Goal: Check status: Check status

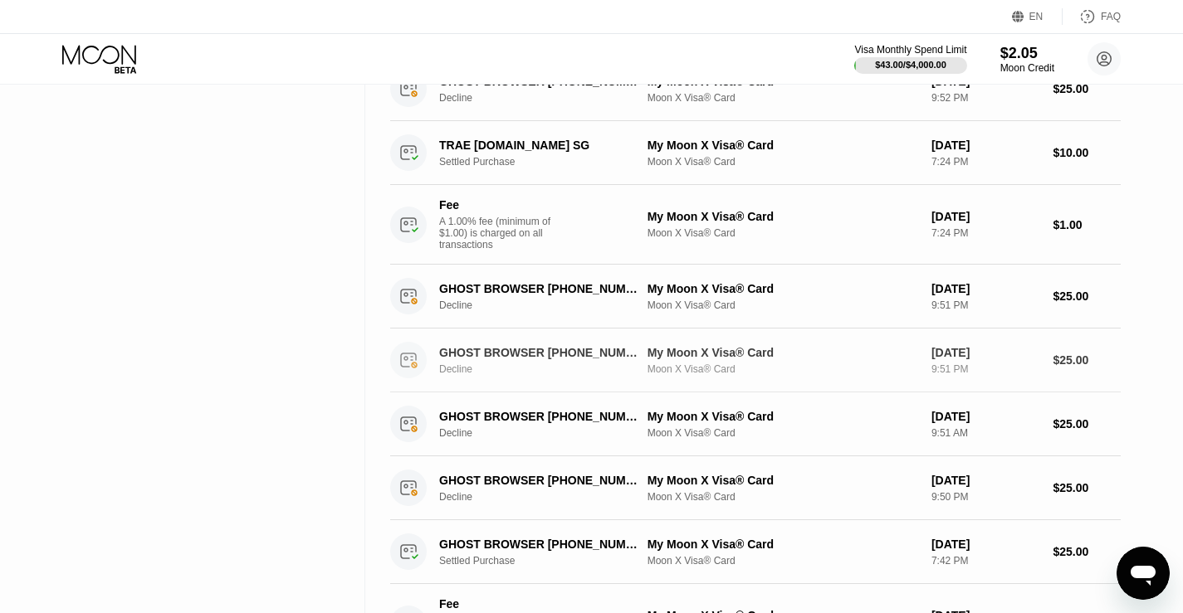
scroll to position [391, 0]
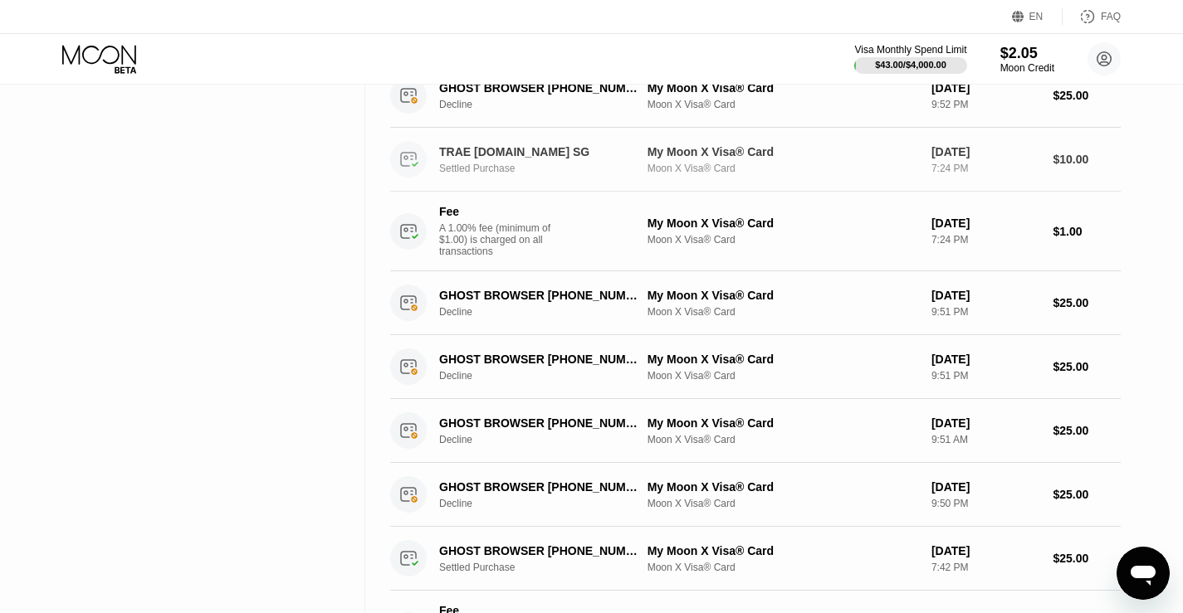
click at [572, 174] on div "Settled Purchase" at bounding box center [548, 169] width 219 height 12
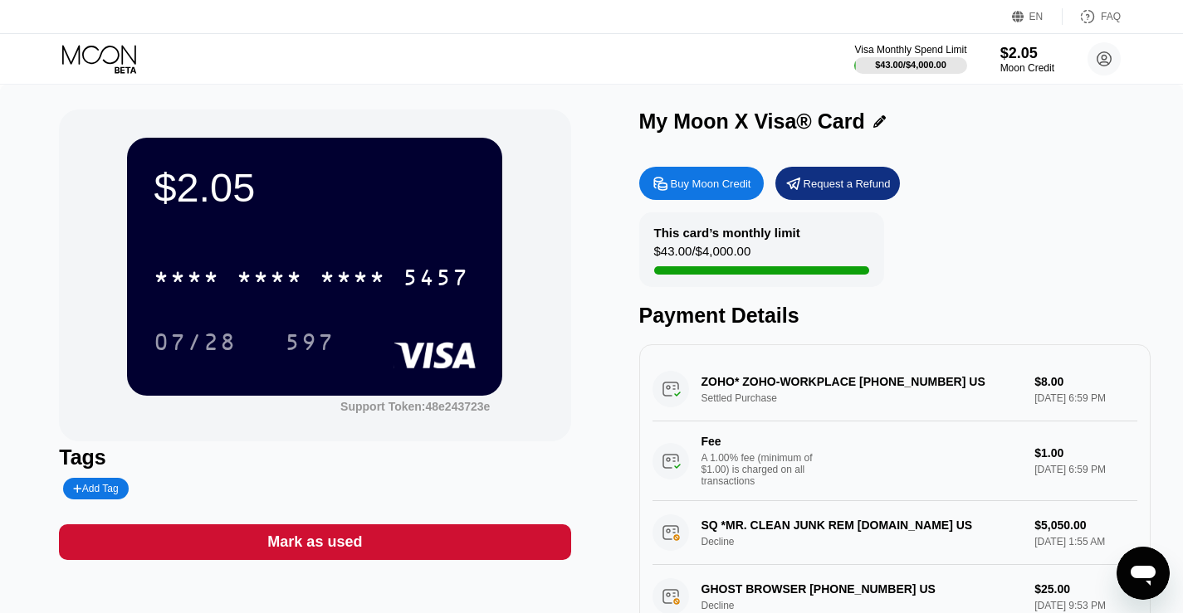
drag, startPoint x: 852, startPoint y: 539, endPoint x: 900, endPoint y: 539, distance: 48.1
click at [900, 539] on div "SQ *MR. CLEAN JUNK REM [DOMAIN_NAME] US Decline $5,050.00 [DATE] 1:55 AM" at bounding box center [894, 533] width 485 height 64
click at [827, 559] on div "SQ *MR. CLEAN JUNK REM [DOMAIN_NAME] US Decline $5,050.00 [DATE] 1:55 AM" at bounding box center [894, 533] width 485 height 64
click at [805, 547] on div "SQ *MR. CLEAN JUNK REM [DOMAIN_NAME] US Decline $5,050.00 [DATE] 1:55 AM" at bounding box center [894, 533] width 485 height 64
click at [792, 537] on div "SQ *MR. CLEAN JUNK REM [DOMAIN_NAME] US Decline $5,050.00 [DATE] 1:55 AM" at bounding box center [894, 533] width 485 height 64
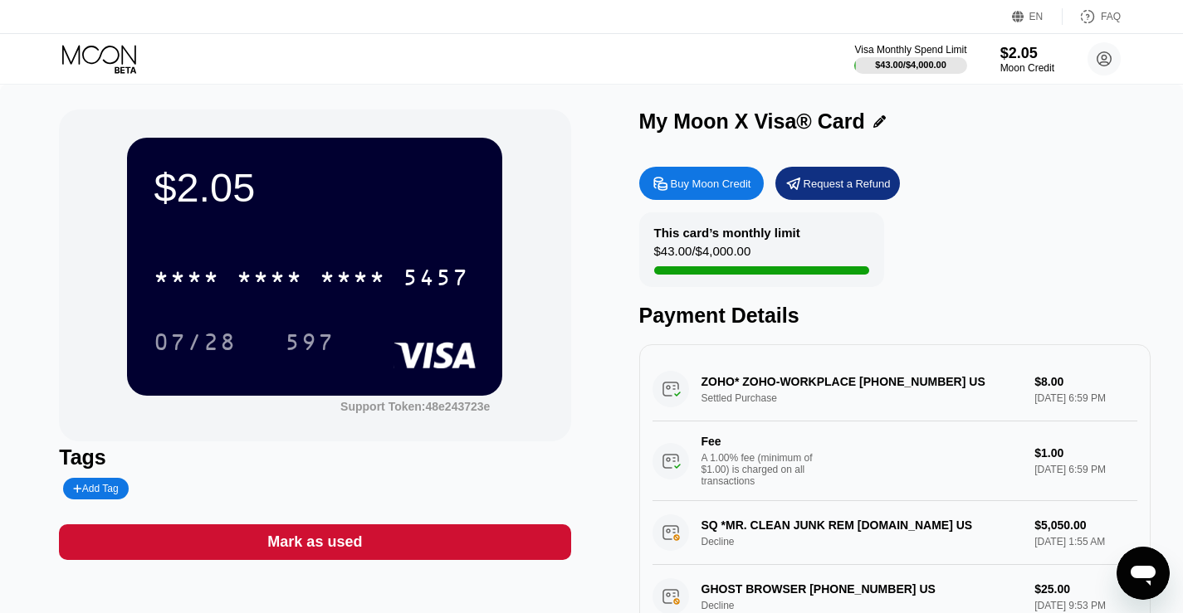
click at [665, 555] on div "SQ *MR. CLEAN JUNK REM [DOMAIN_NAME] US Decline $5,050.00 [DATE] 1:55 AM" at bounding box center [894, 533] width 485 height 64
click at [676, 548] on div "SQ *MR. CLEAN JUNK REM [DOMAIN_NAME] US Decline $5,050.00 [DATE] 1:55 AM" at bounding box center [894, 533] width 485 height 64
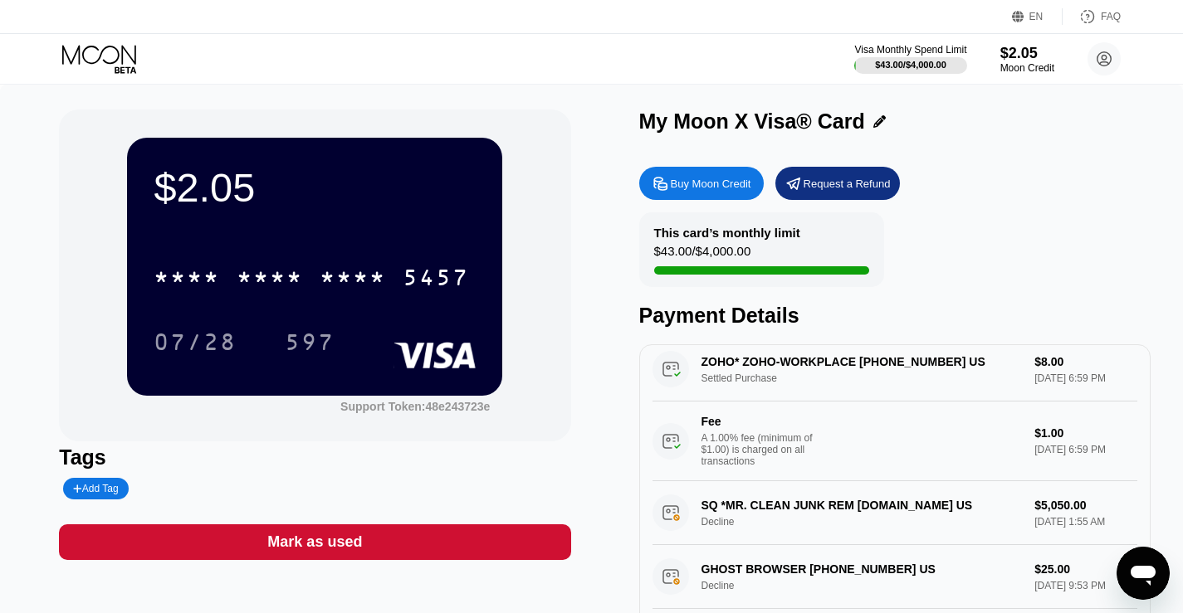
scroll to position [122, 0]
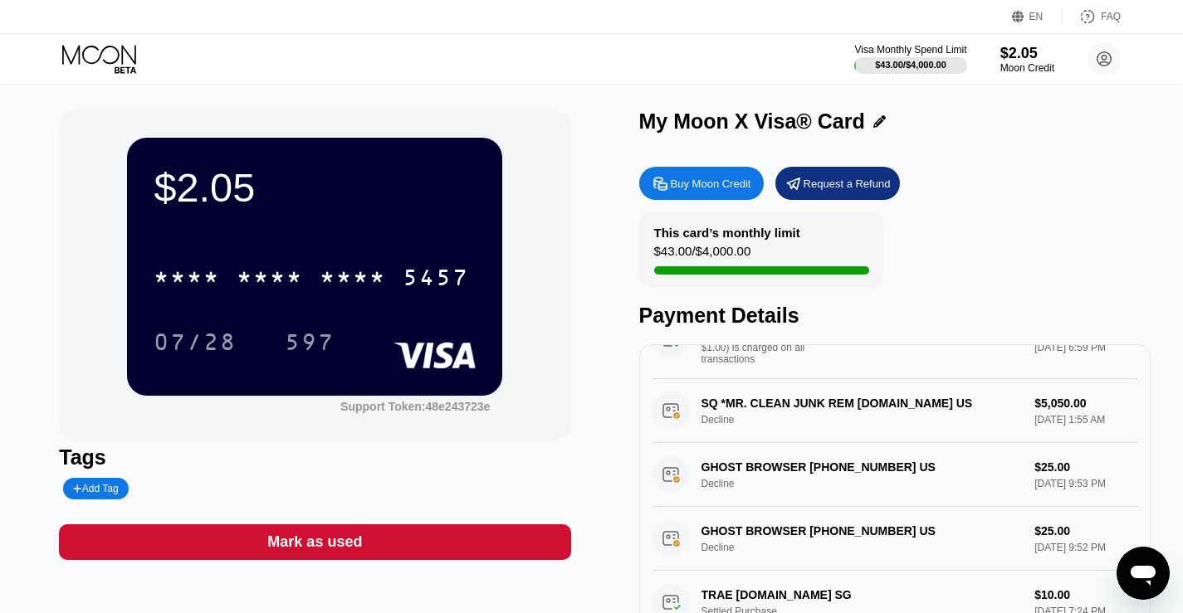
click at [678, 495] on div "GHOST BROWSER [PHONE_NUMBER] US Decline $25.00 [DATE] 9:53 PM" at bounding box center [894, 475] width 485 height 64
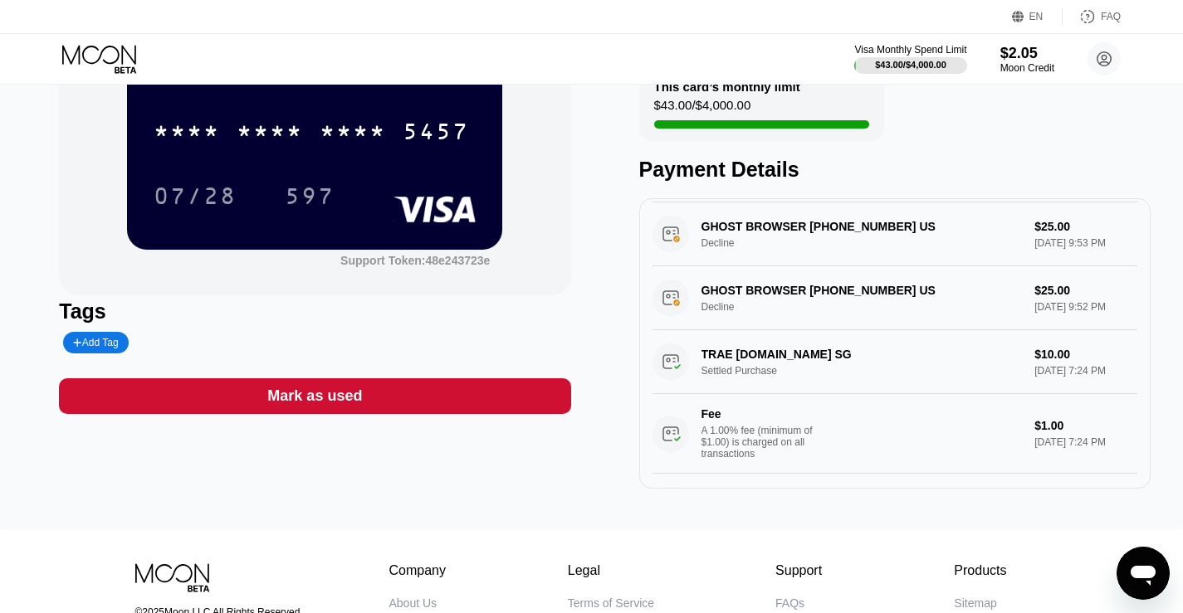
scroll to position [257, 0]
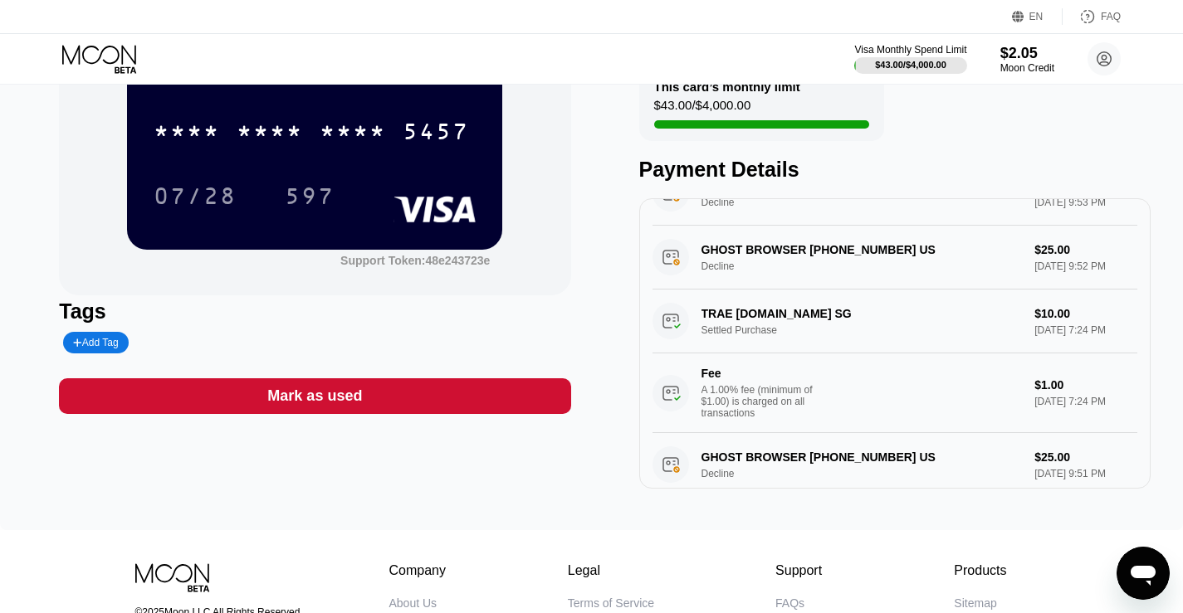
click at [729, 329] on div "TRAE [DOMAIN_NAME] SG Settled Purchase $10.00 [DATE] 7:24 PM Fee A 1.00% fee (m…" at bounding box center [894, 362] width 485 height 144
drag, startPoint x: 734, startPoint y: 328, endPoint x: 788, endPoint y: 327, distance: 53.1
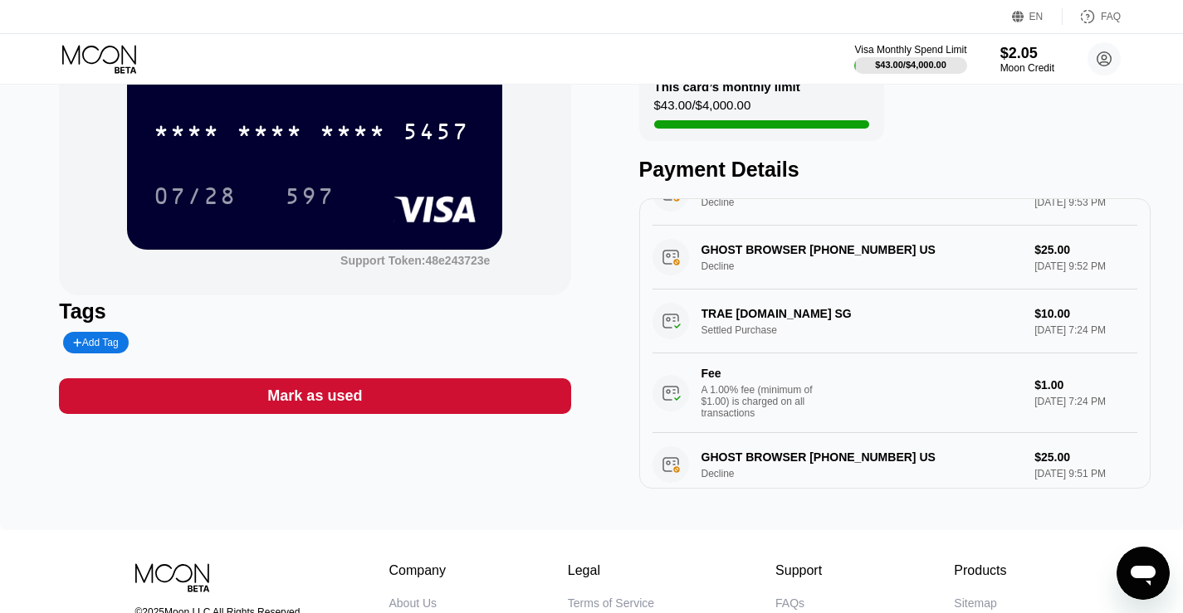
click at [788, 327] on div "TRAE [DOMAIN_NAME] SG Settled Purchase $10.00 [DATE] 7:24 PM Fee A 1.00% fee (m…" at bounding box center [894, 362] width 485 height 144
